Goal: Task Accomplishment & Management: Manage account settings

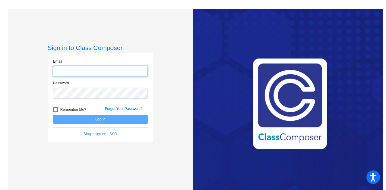
type input "[PERSON_NAME][EMAIL_ADDRESS][PERSON_NAME][DOMAIN_NAME]"
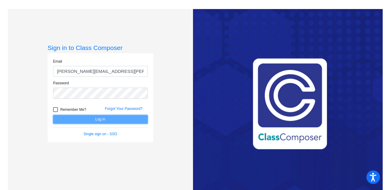
click at [96, 123] on button "Log In" at bounding box center [100, 119] width 95 height 9
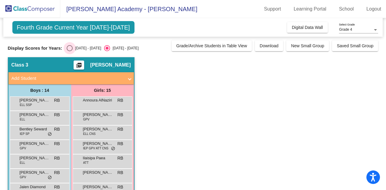
click at [69, 48] on div "Select an option" at bounding box center [70, 48] width 6 height 6
click at [69, 51] on input "[DATE] - [DATE]" at bounding box center [69, 51] width 0 height 0
radio input "true"
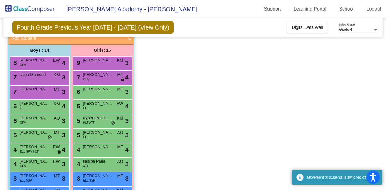
scroll to position [40, 0]
